Goal: Task Accomplishment & Management: Manage account settings

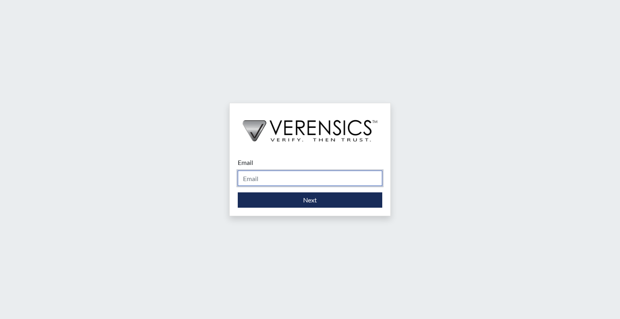
click at [278, 176] on input "Email" at bounding box center [310, 178] width 145 height 15
type input "[PERSON_NAME][EMAIL_ADDRESS][PERSON_NAME][DOMAIN_NAME]"
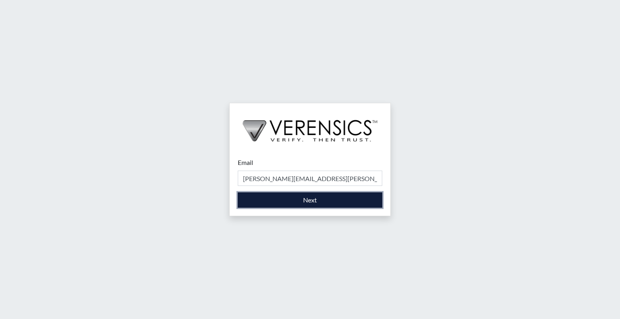
click at [295, 202] on button "Next" at bounding box center [310, 200] width 145 height 15
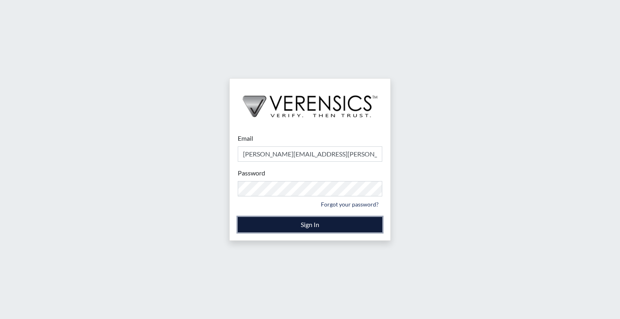
click at [286, 226] on button "Sign In" at bounding box center [310, 224] width 145 height 15
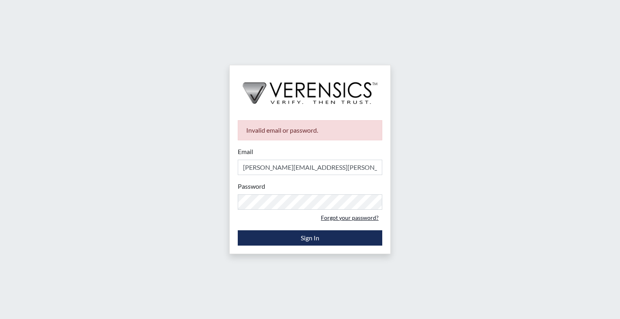
click at [366, 217] on link "Forgot your password?" at bounding box center [349, 218] width 65 height 13
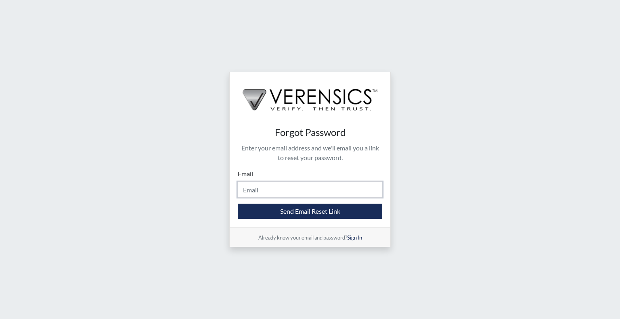
click at [263, 187] on input "Email" at bounding box center [310, 189] width 145 height 15
type input "[PERSON_NAME][EMAIL_ADDRESS][PERSON_NAME][DOMAIN_NAME]"
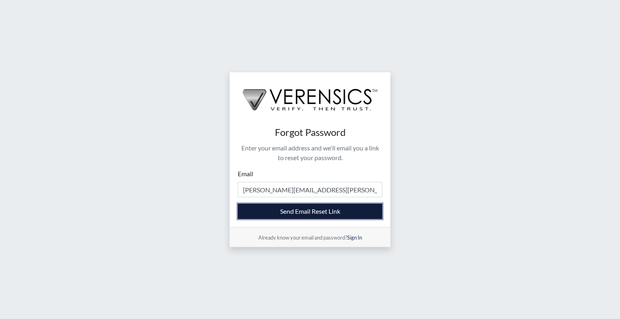
click at [313, 213] on button "Send Email Reset Link" at bounding box center [310, 211] width 145 height 15
